Goal: Task Accomplishment & Management: Use online tool/utility

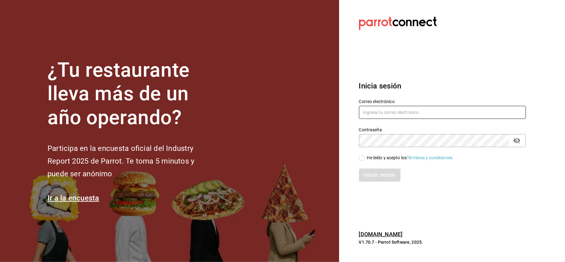
type input "administracion@eventoslienzocharronaucalpan.com"
click at [368, 158] on div "He leído y acepto los Términos y condiciones." at bounding box center [410, 158] width 87 height 7
click at [365, 158] on input "He leído y acepto los Términos y condiciones." at bounding box center [362, 158] width 6 height 6
checkbox input "true"
click at [376, 180] on button "Iniciar sesión" at bounding box center [380, 175] width 42 height 13
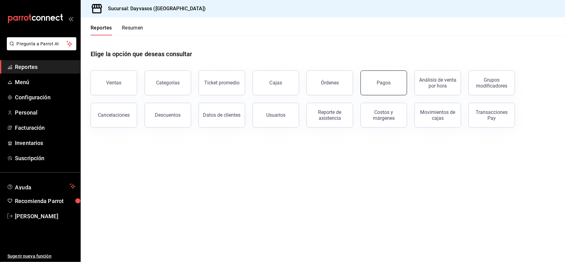
click at [388, 73] on button "Pagos" at bounding box center [384, 82] width 47 height 25
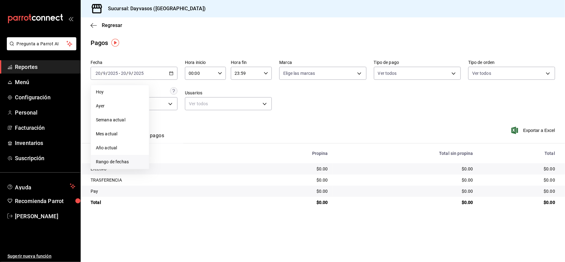
click at [125, 164] on span "Rango de fechas" at bounding box center [120, 162] width 48 height 7
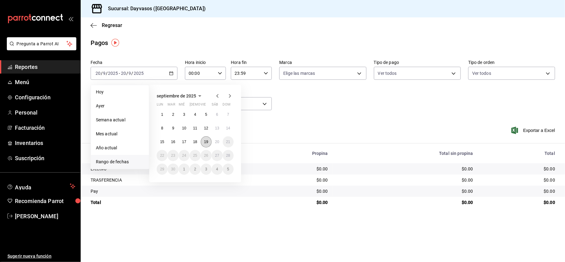
click at [203, 143] on button "19" at bounding box center [206, 141] width 11 height 11
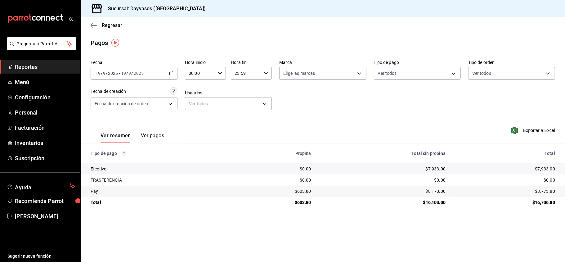
click at [46, 61] on link "Reportes" at bounding box center [40, 66] width 80 height 13
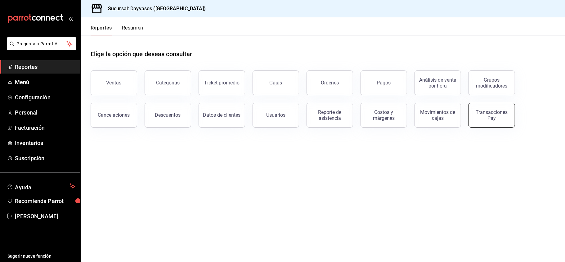
click at [488, 113] on div "Transacciones Pay" at bounding box center [492, 115] width 39 height 12
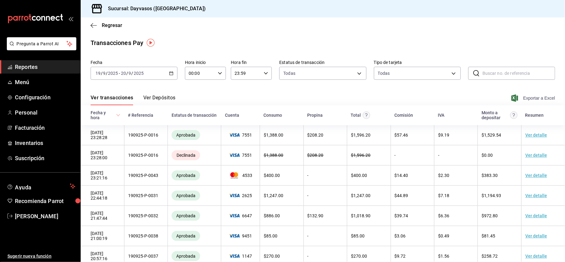
click at [531, 99] on span "Exportar a Excel" at bounding box center [534, 97] width 43 height 7
